Goal: Task Accomplishment & Management: Use online tool/utility

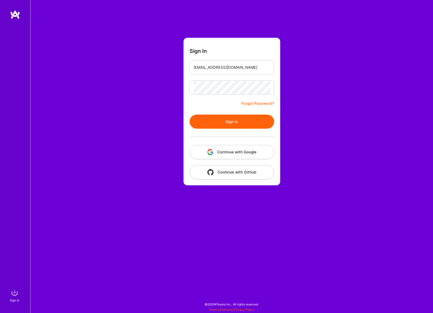
click at [237, 121] on button "Sign In" at bounding box center [231, 121] width 85 height 14
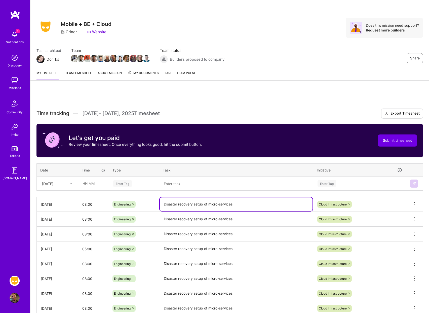
click at [254, 205] on textarea "Disaster recovery setup of micro-services" at bounding box center [236, 204] width 153 height 14
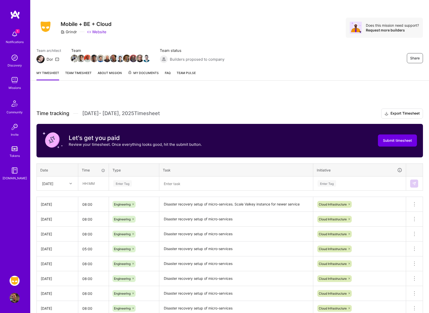
click at [304, 191] on div "Time tracking [DATE] - [DATE] Timesheet Export Timesheet Let's get you paid Rev…" at bounding box center [229, 233] width 386 height 250
click at [290, 207] on textarea "Disaster recovery setup of micro-services. Scale Valkey instance for newer serv…" at bounding box center [236, 204] width 153 height 14
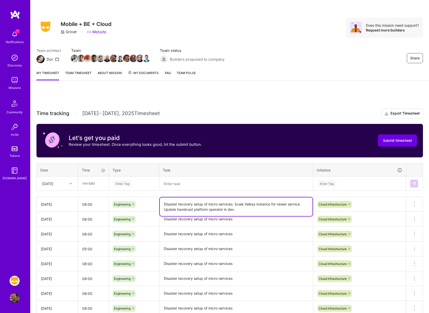
click at [348, 91] on div "Time tracking [DATE] - [DATE] Timesheet Export Timesheet Let's get you paid Rev…" at bounding box center [229, 235] width 398 height 297
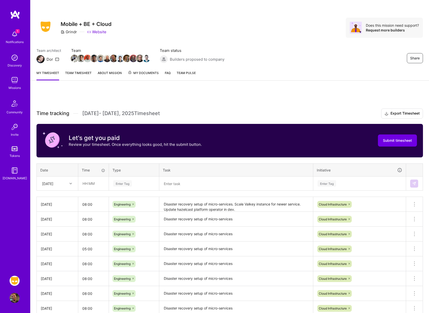
click at [238, 211] on textarea "Disaster recovery setup of micro-services. Scale Valkey instance for newer serv…" at bounding box center [236, 204] width 153 height 14
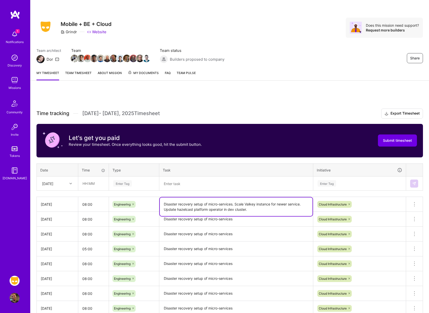
click at [236, 204] on textarea "Disaster recovery setup of micro-services. Scale Valkey instance for newer serv…" at bounding box center [236, 206] width 153 height 19
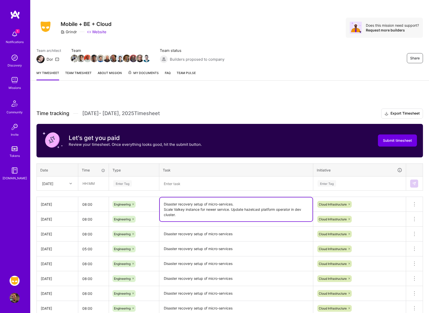
drag, startPoint x: 230, startPoint y: 210, endPoint x: 237, endPoint y: 213, distance: 7.9
click at [230, 210] on textarea "Disaster recovery setup of micro-services. Scale Valkey instance for newer serv…" at bounding box center [236, 209] width 153 height 24
type textarea "Disaster recovery setup of micro-services. Scale Valkey instance for newer serv…"
